Goal: Task Accomplishment & Management: Complete application form

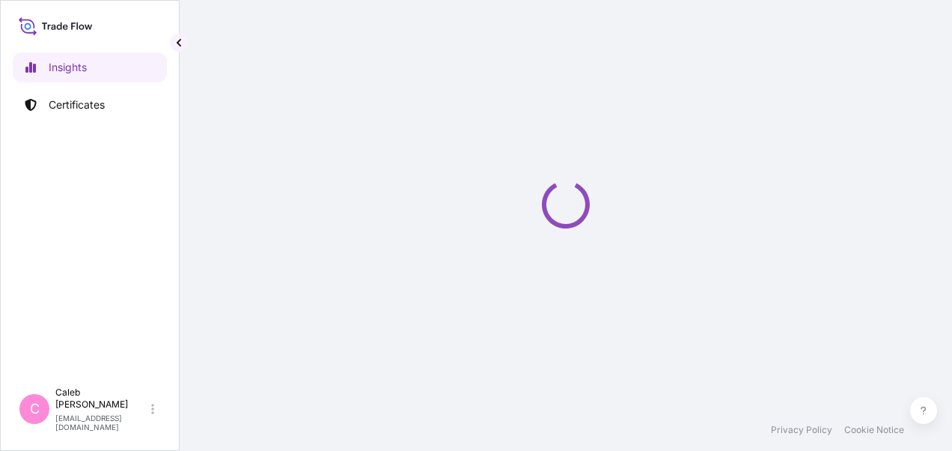
select select "2025"
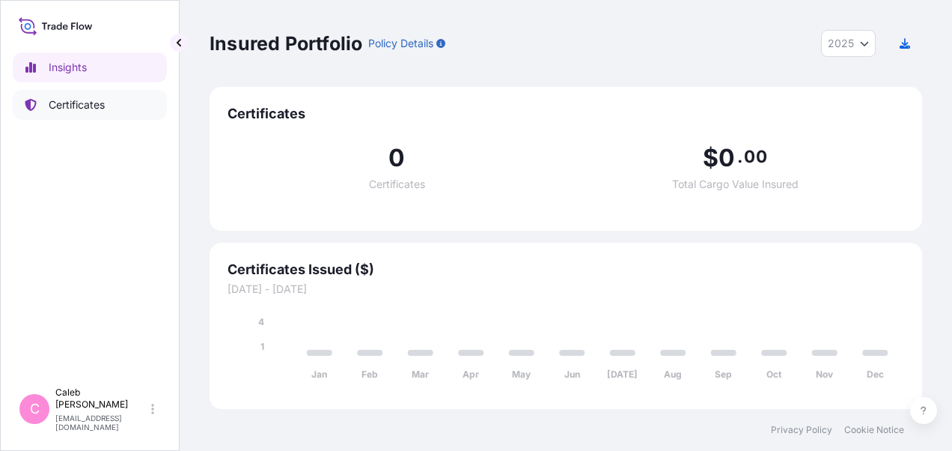
click at [99, 97] on p "Certificates" at bounding box center [77, 104] width 56 height 15
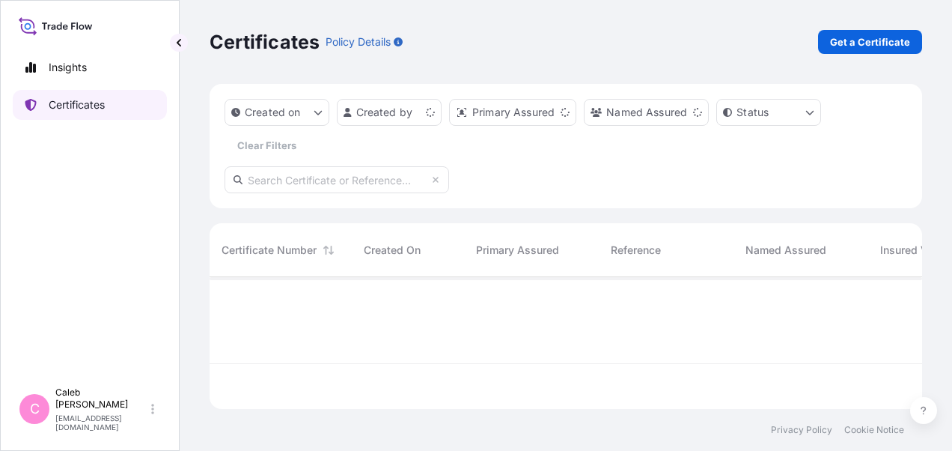
scroll to position [129, 701]
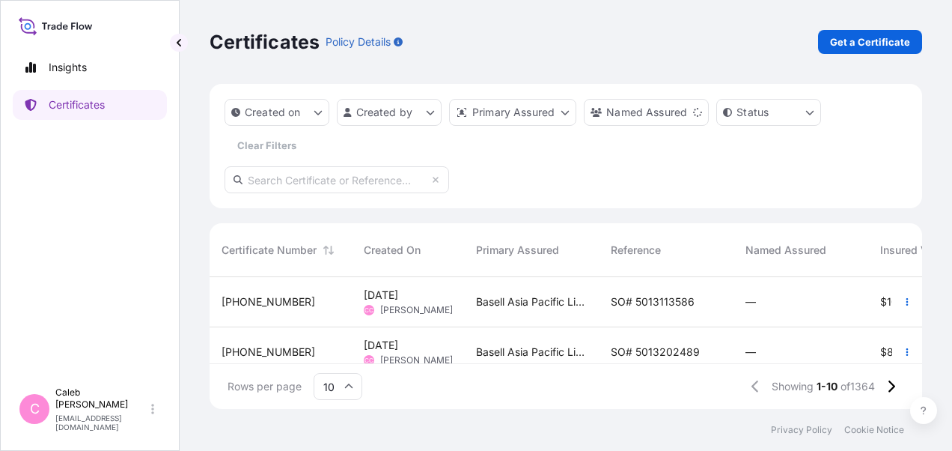
click at [347, 183] on input "text" at bounding box center [337, 179] width 225 height 27
paste input "5013213136"
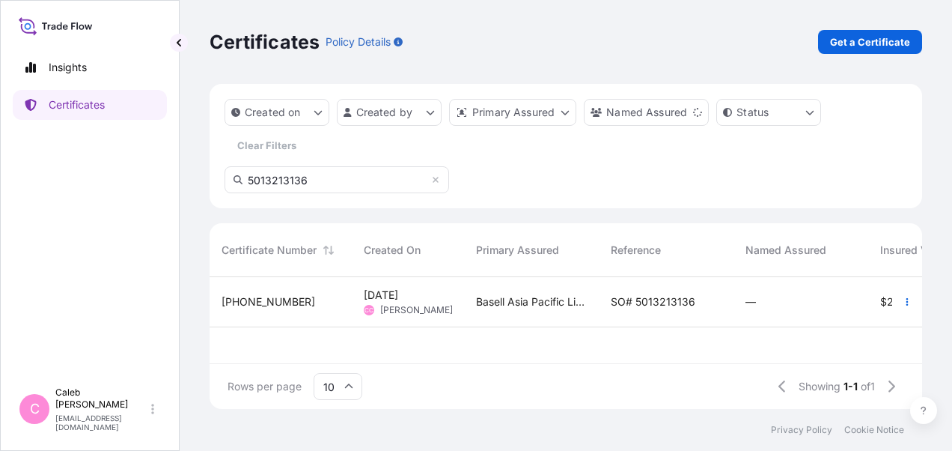
type input "5013213136"
click at [646, 305] on span "SO# 5013213136" at bounding box center [653, 301] width 85 height 15
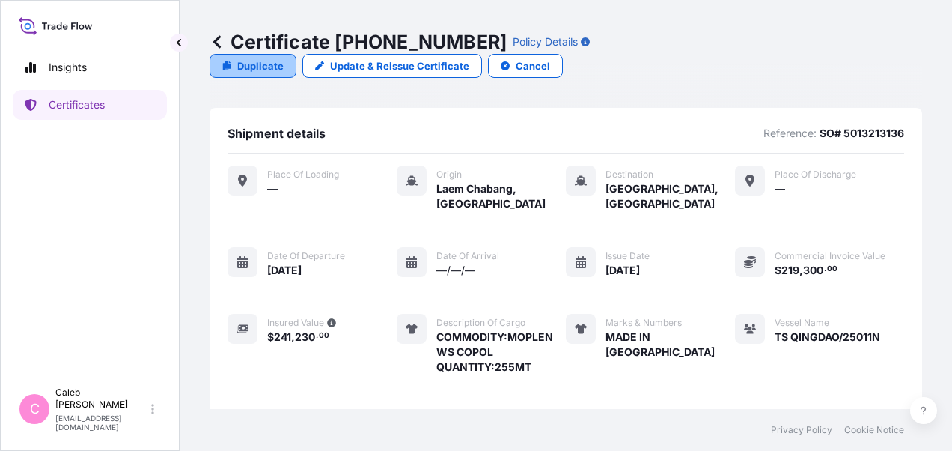
click at [284, 58] on p "Duplicate" at bounding box center [260, 65] width 46 height 15
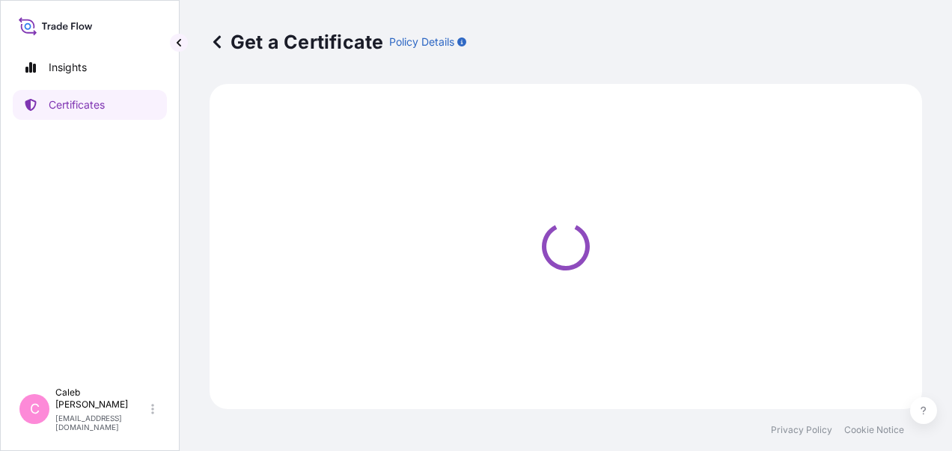
select select "Sea"
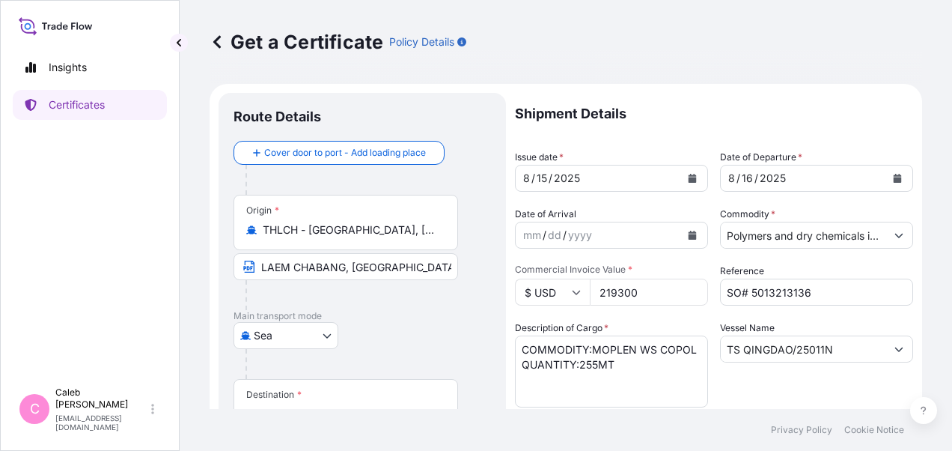
select select "32034"
drag, startPoint x: 635, startPoint y: 288, endPoint x: 567, endPoint y: 287, distance: 68.1
click at [567, 287] on div "$ USD 219300" at bounding box center [611, 292] width 193 height 27
paste input "97580."
type input "97580.00"
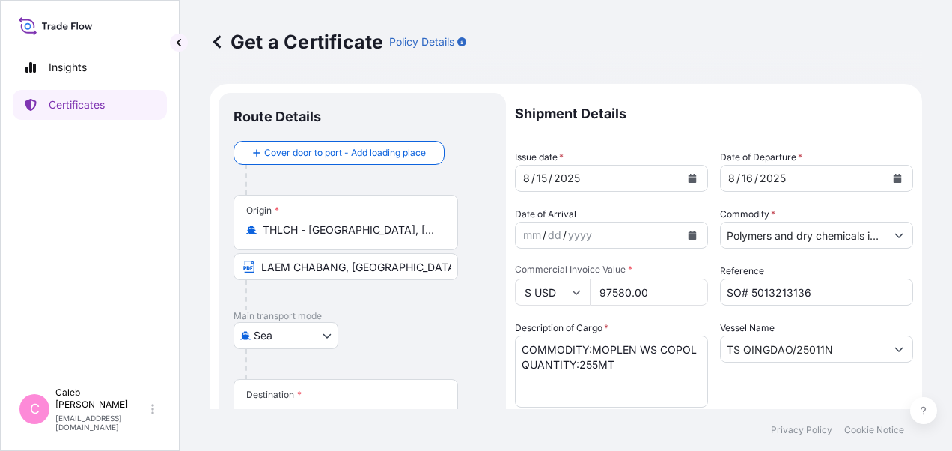
click at [638, 321] on div "Description of Cargo * COMMODITY:MOPLEN WS COPOL QUANTITY:255MT" at bounding box center [611, 363] width 193 height 87
drag, startPoint x: 823, startPoint y: 292, endPoint x: 747, endPoint y: 288, distance: 76.5
click at [747, 288] on input "SO# 5013213136" at bounding box center [816, 292] width 193 height 27
paste input "41"
type input "SO# 5013213141"
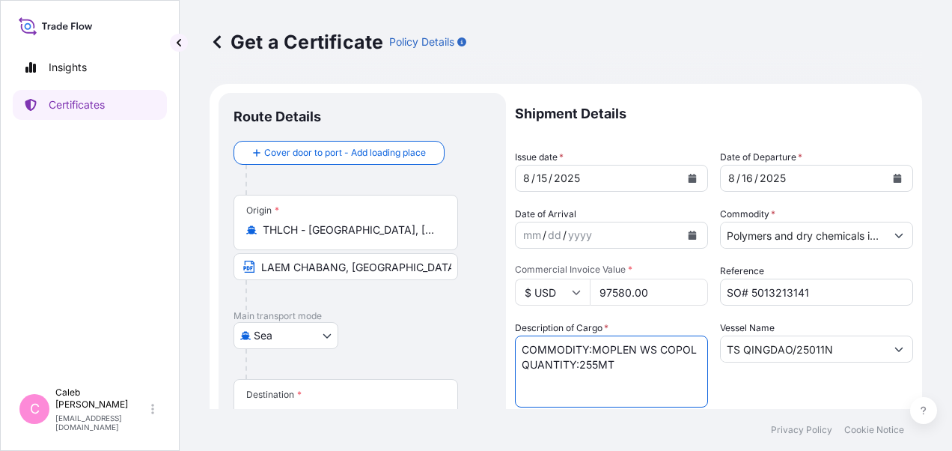
drag, startPoint x: 593, startPoint y: 347, endPoint x: 696, endPoint y: 353, distance: 103.5
click at [696, 353] on textarea "COMMODITY:MOPLEN WS COPOL QUANTITY:255MT" at bounding box center [611, 371] width 193 height 72
paste textarea "119.000 MTS OF MOPLEN MIXED PP"
drag, startPoint x: 593, startPoint y: 347, endPoint x: 674, endPoint y: 350, distance: 80.9
click at [674, 350] on textarea "COMMODITY:MOPLEN WS COPOL QUANTITY:255MT" at bounding box center [611, 371] width 193 height 72
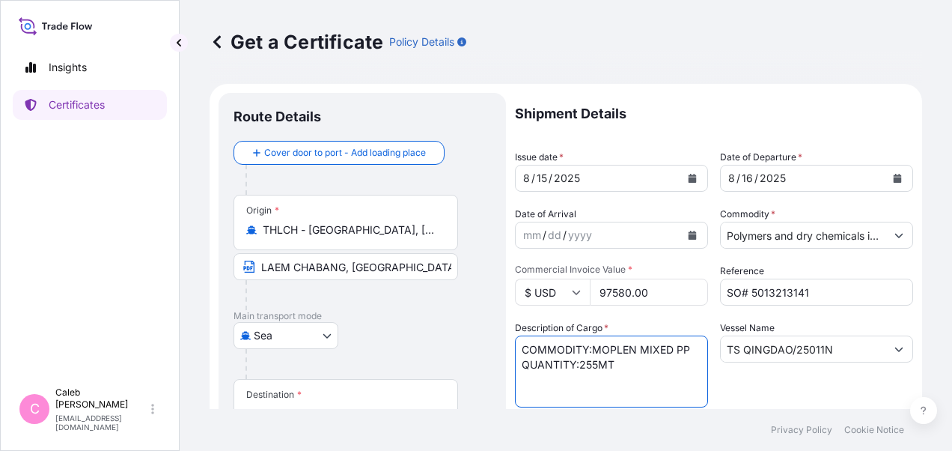
drag, startPoint x: 580, startPoint y: 365, endPoint x: 630, endPoint y: 365, distance: 50.2
click at [630, 365] on textarea "COMMODITY:MOPLEN WS COPOL QUANTITY:255MT" at bounding box center [611, 371] width 193 height 72
paste textarea "119.000 MTS OF"
type textarea "COMMODITY:MOPLEN MIXED PP QUANTITY:119.000 MTS"
click at [732, 389] on div "Vessel Name TS QINGDAO/25011N" at bounding box center [816, 363] width 193 height 87
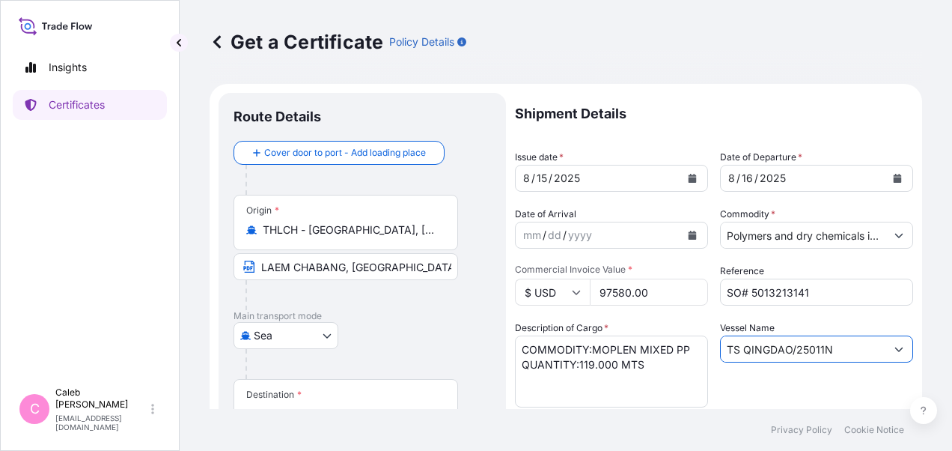
drag, startPoint x: 816, startPoint y: 348, endPoint x: 705, endPoint y: 347, distance: 111.6
paste input "text"
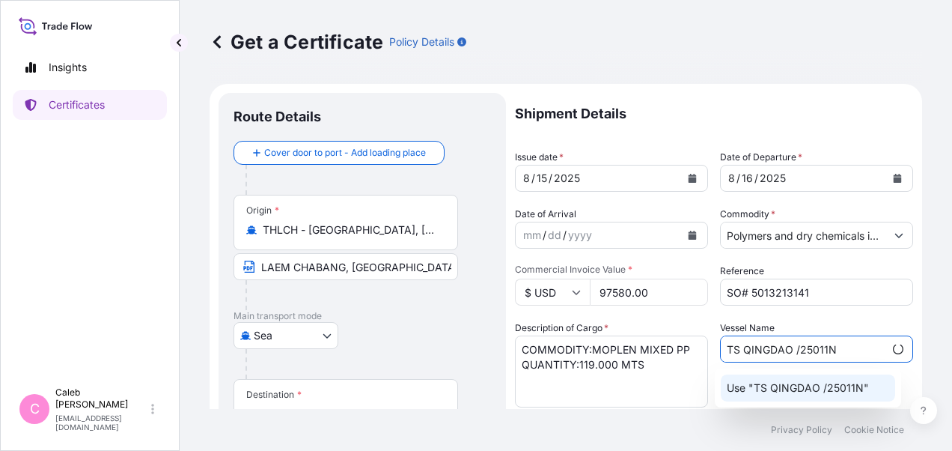
click at [829, 388] on p "Use "TS QINGDAO /25011N"" at bounding box center [798, 387] width 142 height 15
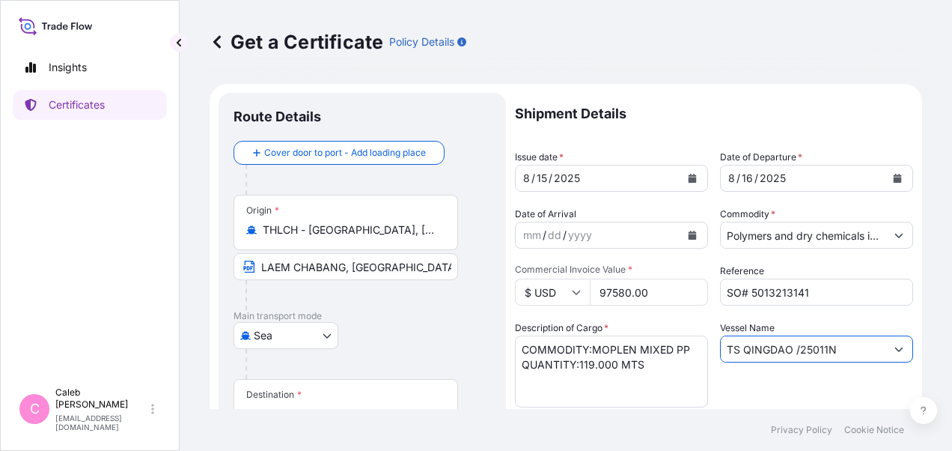
type input "TS QINGDAO /25011N"
click at [754, 384] on div "Vessel Name TS QINGDAO /25011N" at bounding box center [816, 363] width 193 height 87
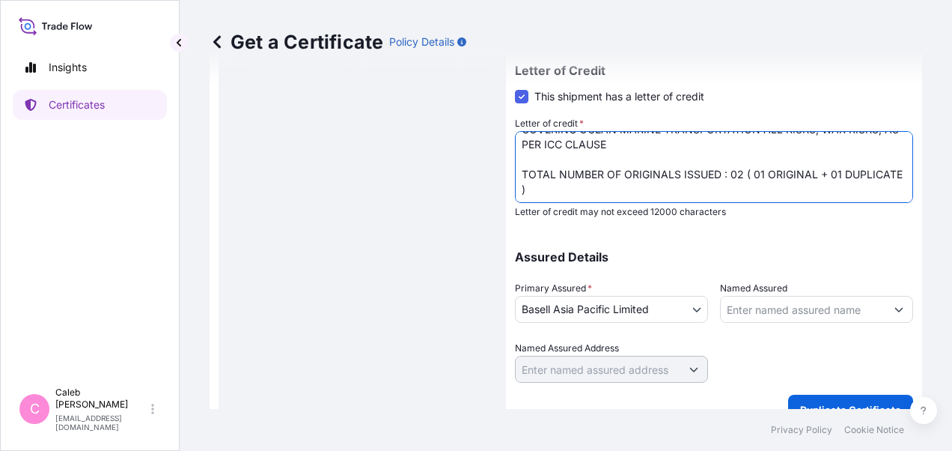
scroll to position [562, 0]
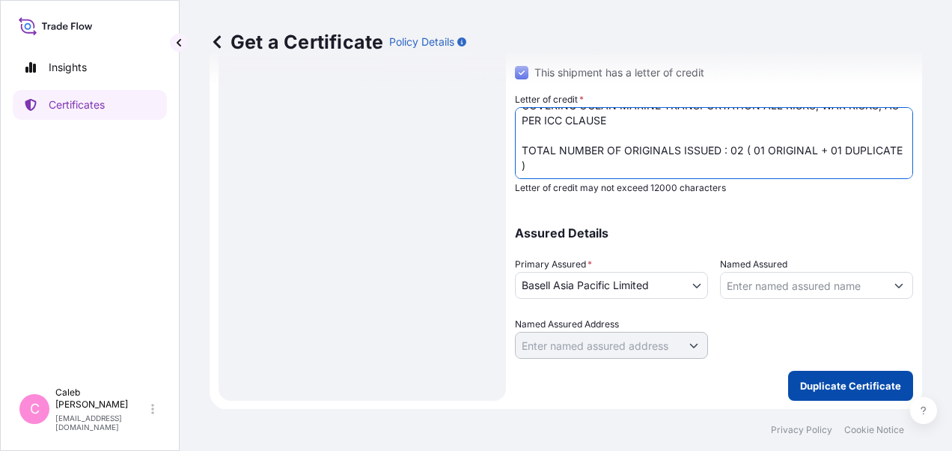
click at [819, 389] on p "Duplicate Certificate" at bounding box center [850, 385] width 101 height 15
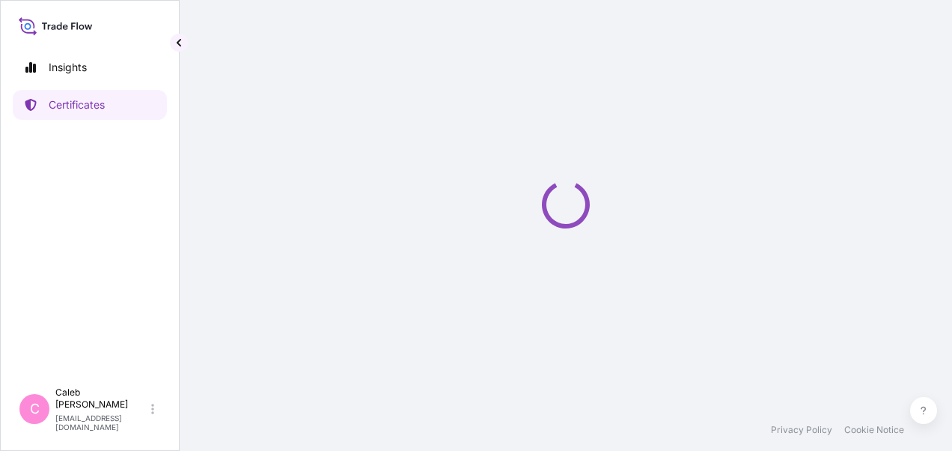
click at [193, 268] on body "Insights Certificates C [PERSON_NAME] [EMAIL_ADDRESS][DOMAIN_NAME] Privacy Poli…" at bounding box center [476, 225] width 952 height 451
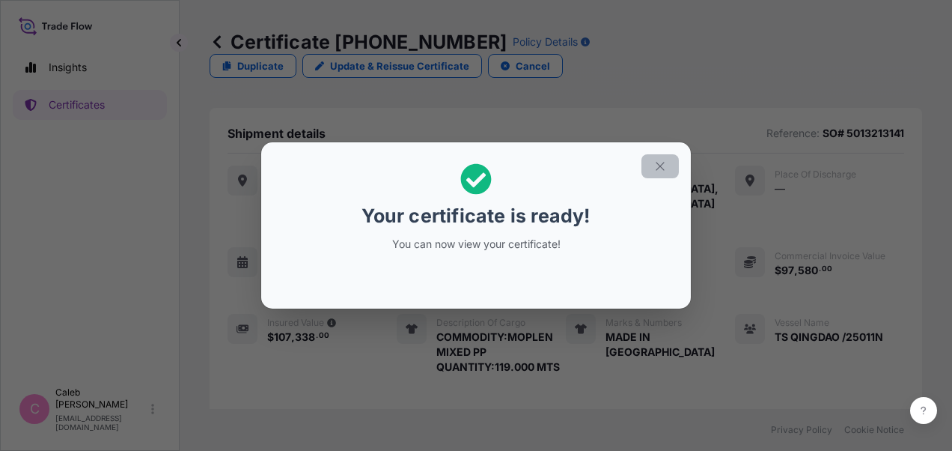
click at [660, 162] on icon "button" at bounding box center [660, 165] width 13 height 13
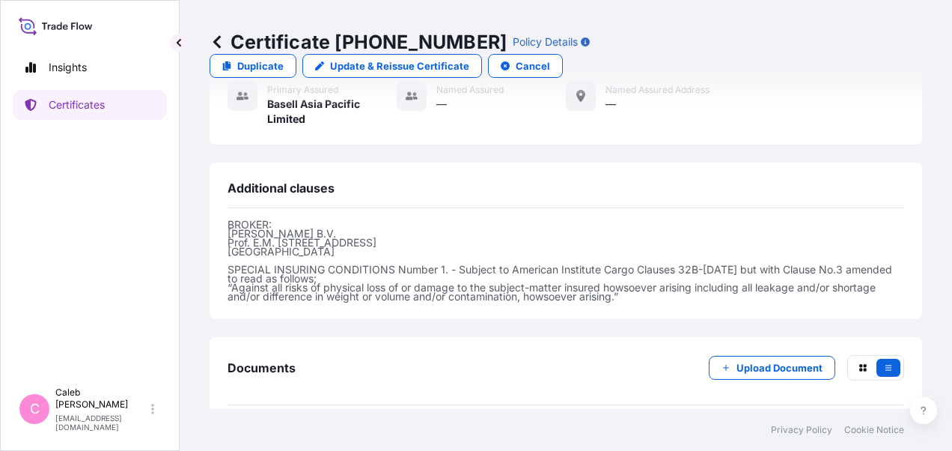
scroll to position [669, 0]
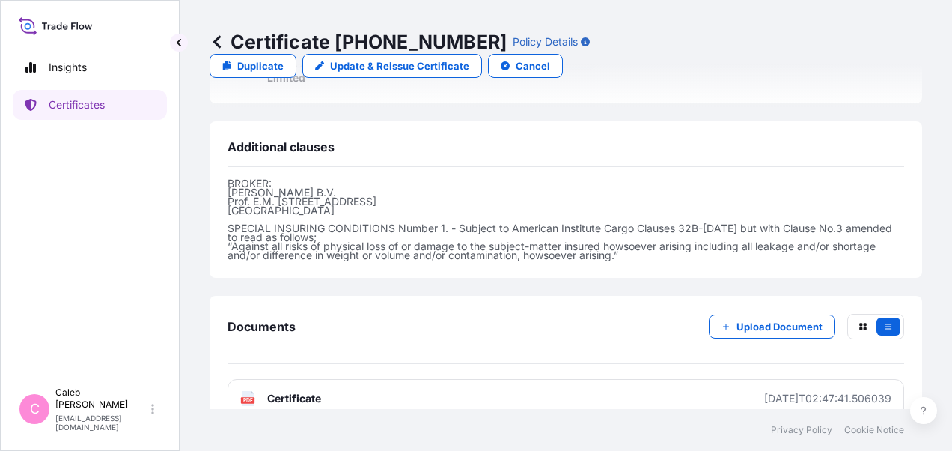
click at [210, 330] on div "Documents Upload Document PDF Certificate [DATE]T02:47:41.506039" at bounding box center [566, 366] width 713 height 140
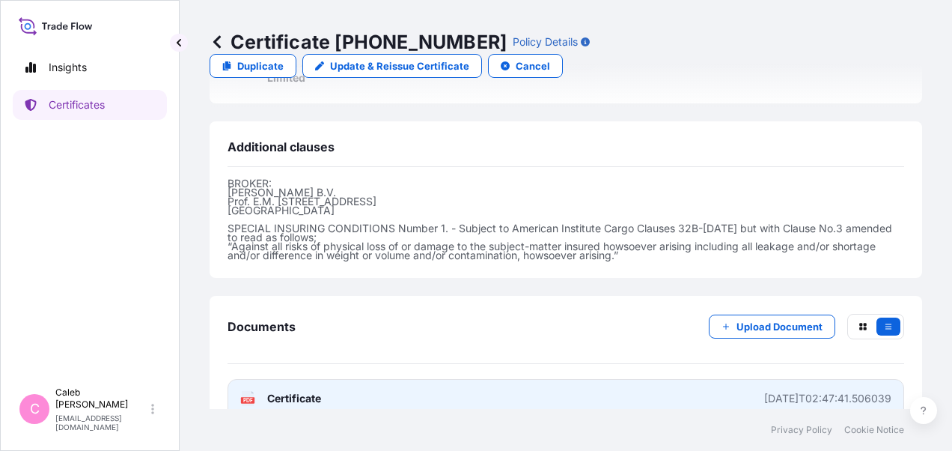
click at [301, 391] on span "Certificate" at bounding box center [294, 398] width 54 height 15
